Goal: Browse casually

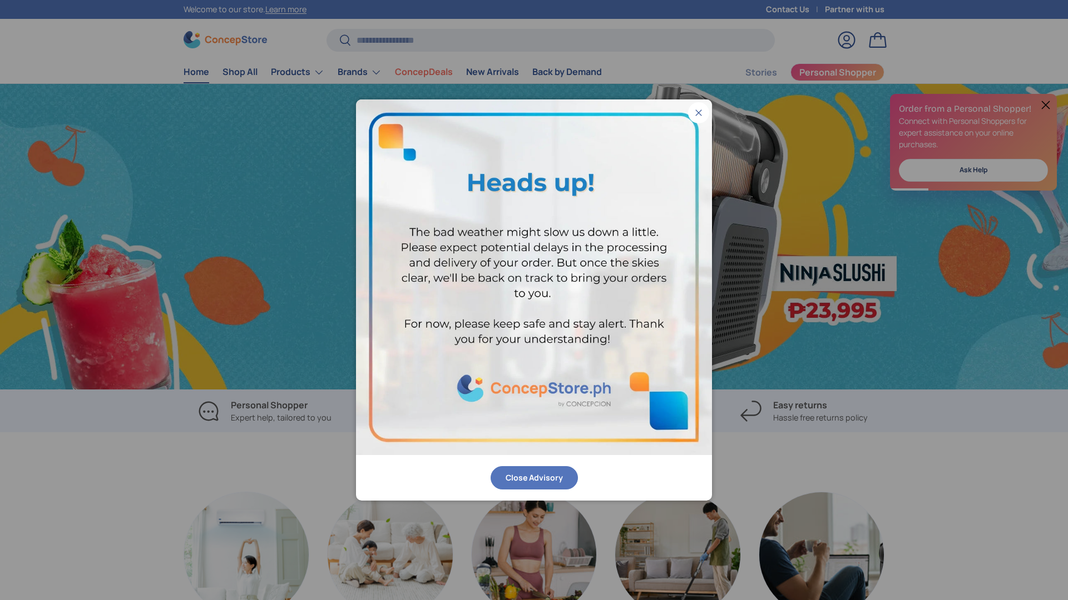
scroll to position [0, 2135]
